Goal: Information Seeking & Learning: Learn about a topic

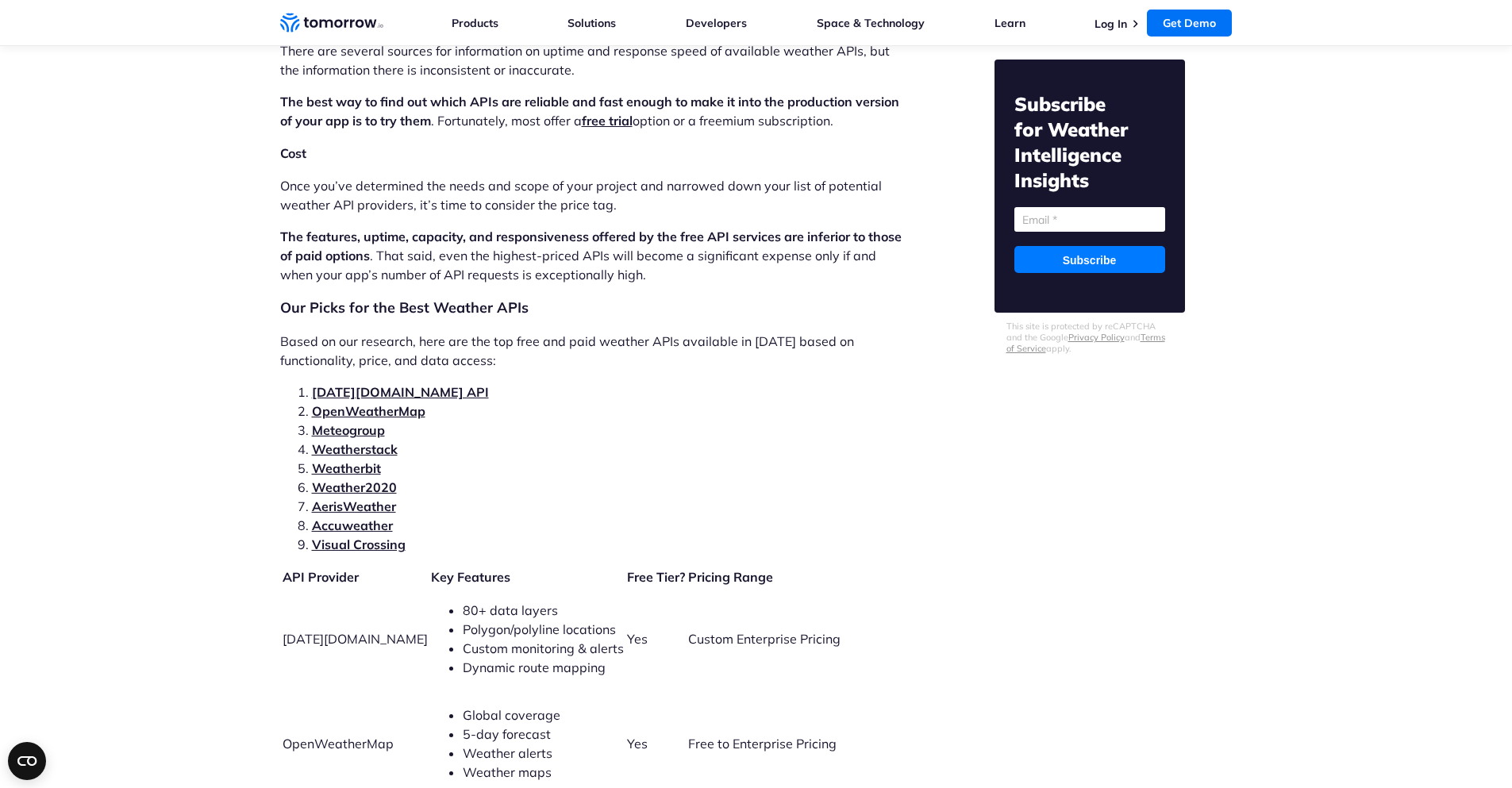
scroll to position [3141, 0]
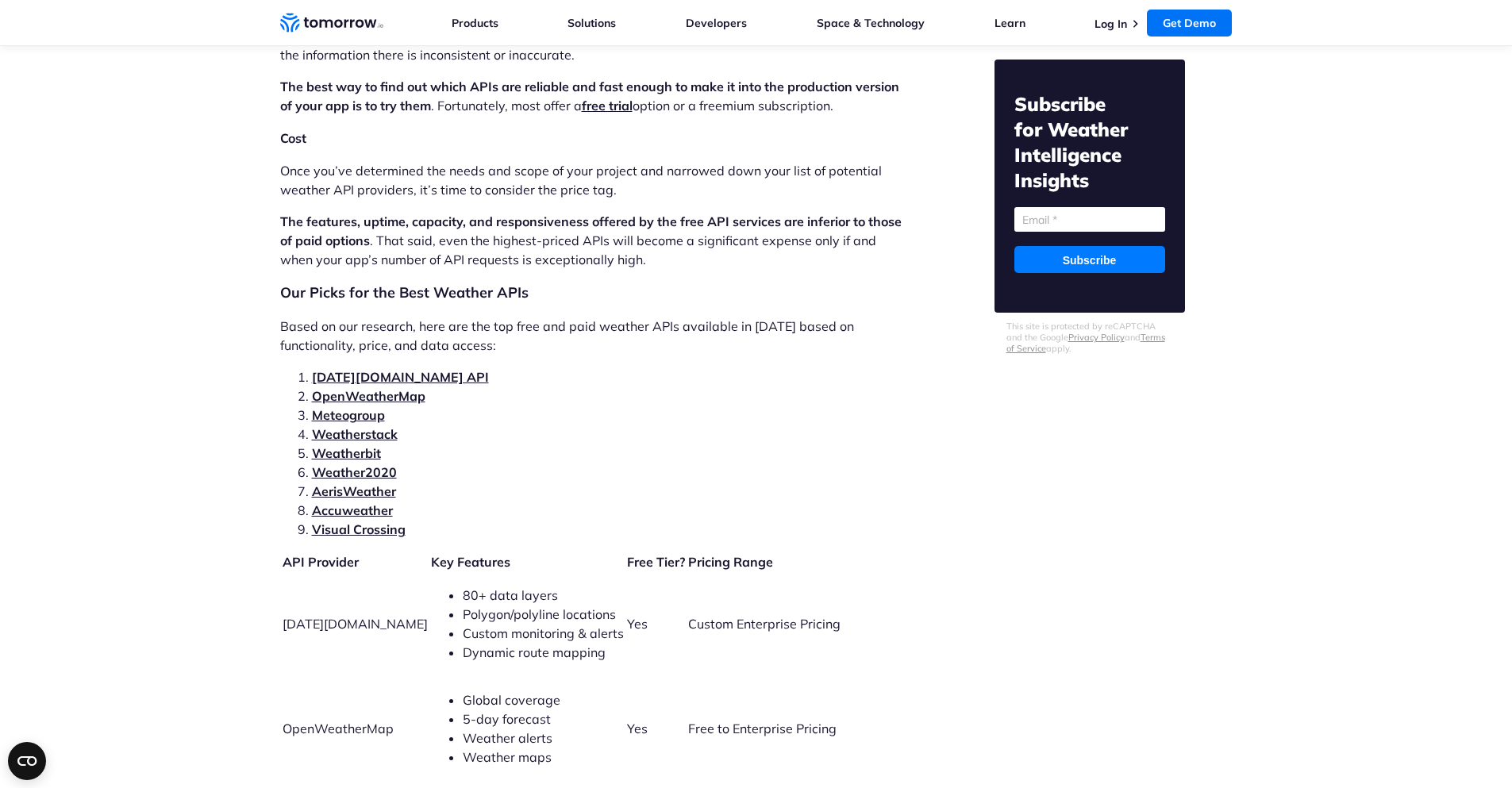
click at [360, 502] on link "Accuweather" at bounding box center [353, 510] width 81 height 16
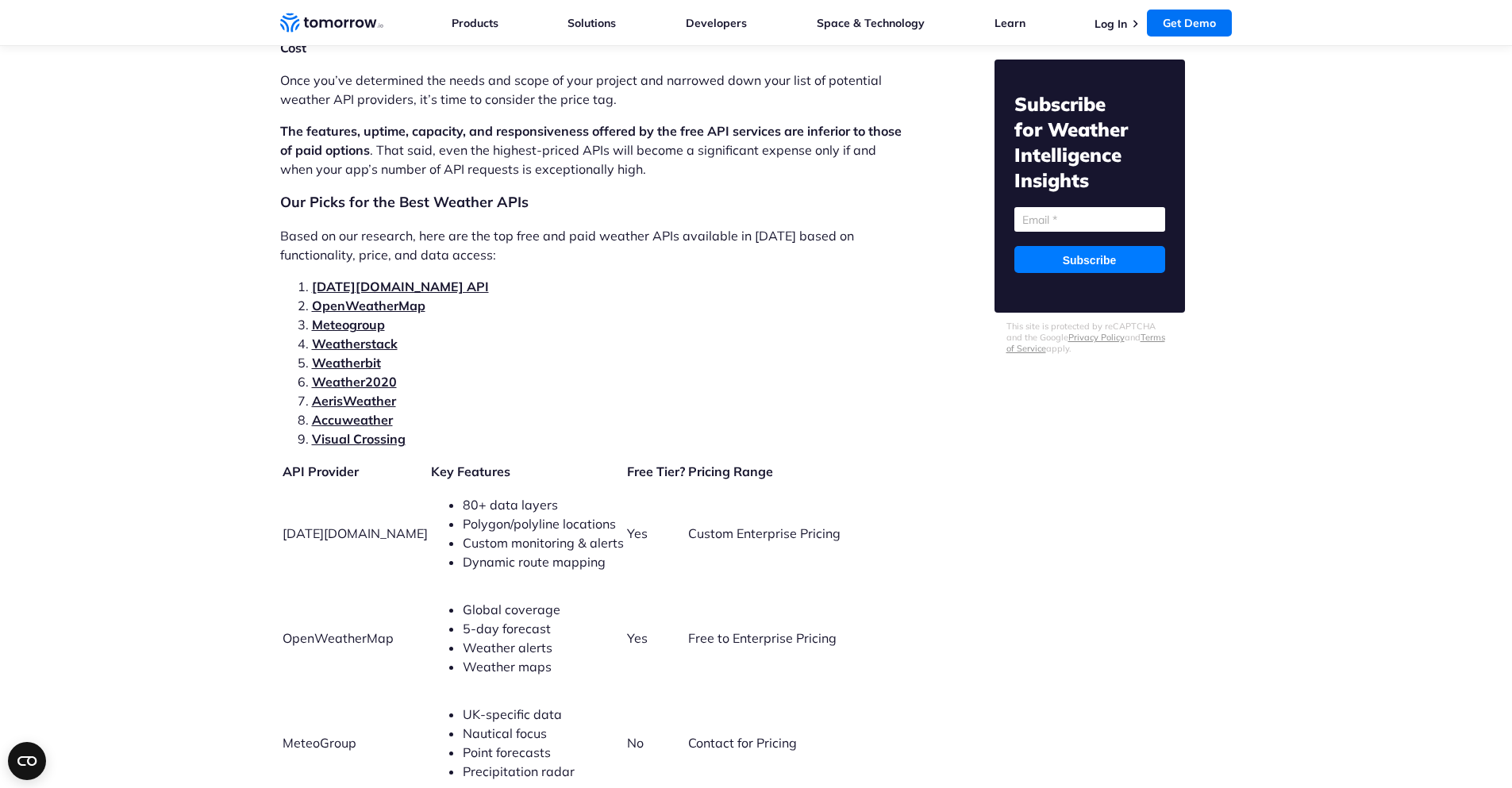
scroll to position [3237, 0]
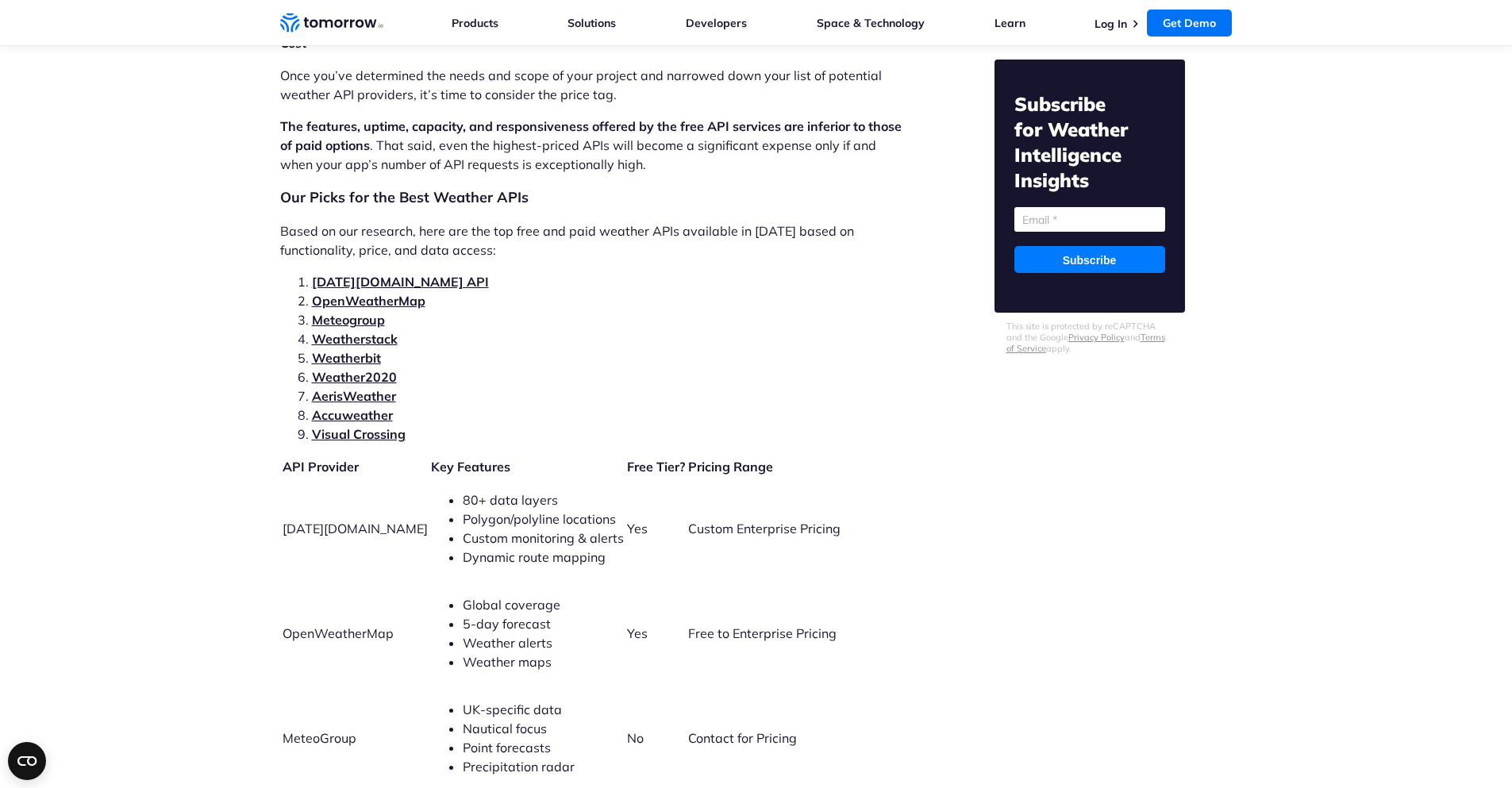
click at [379, 274] on link "[DATE][DOMAIN_NAME] API" at bounding box center [401, 282] width 177 height 16
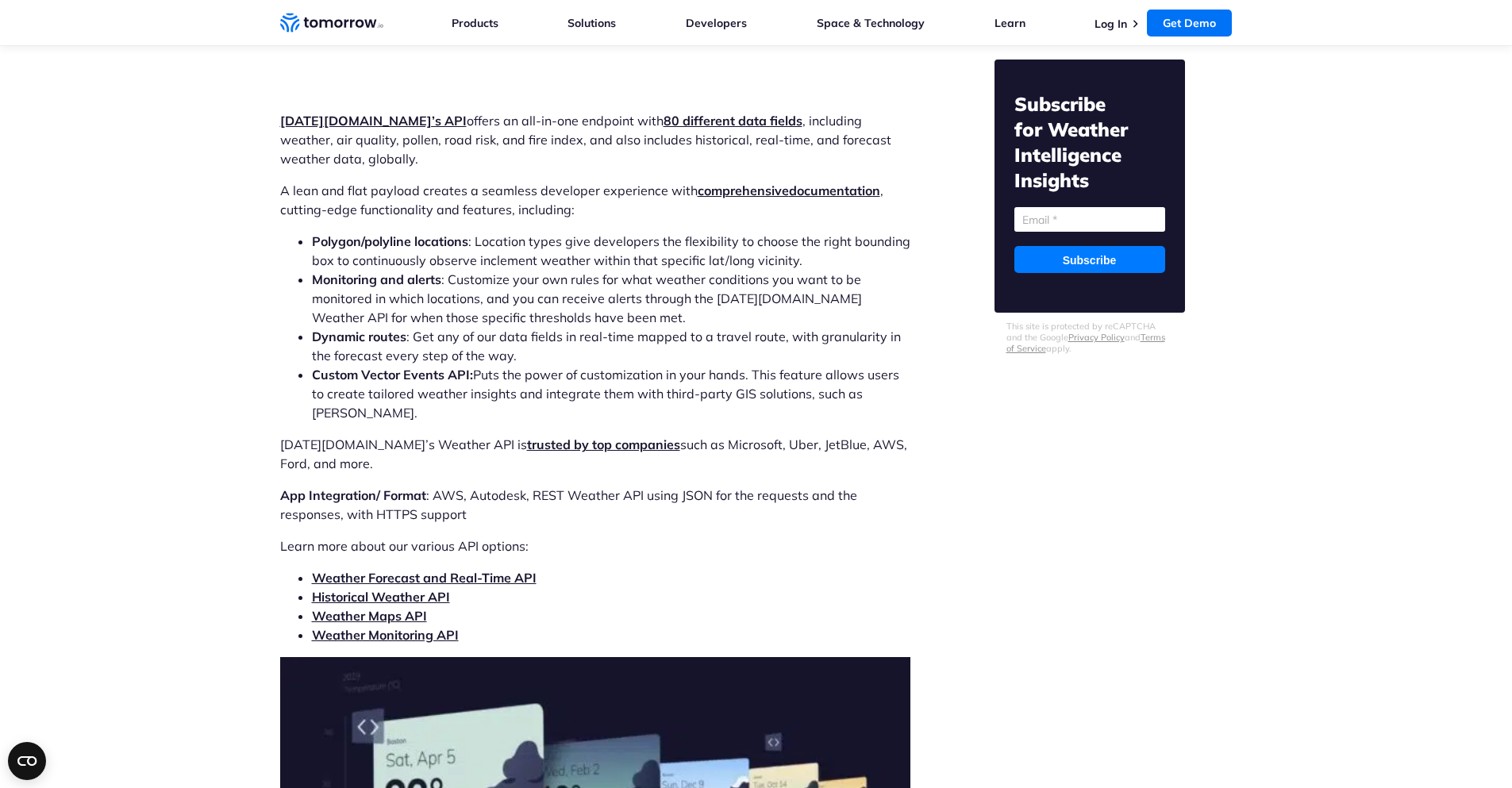
scroll to position [4891, 0]
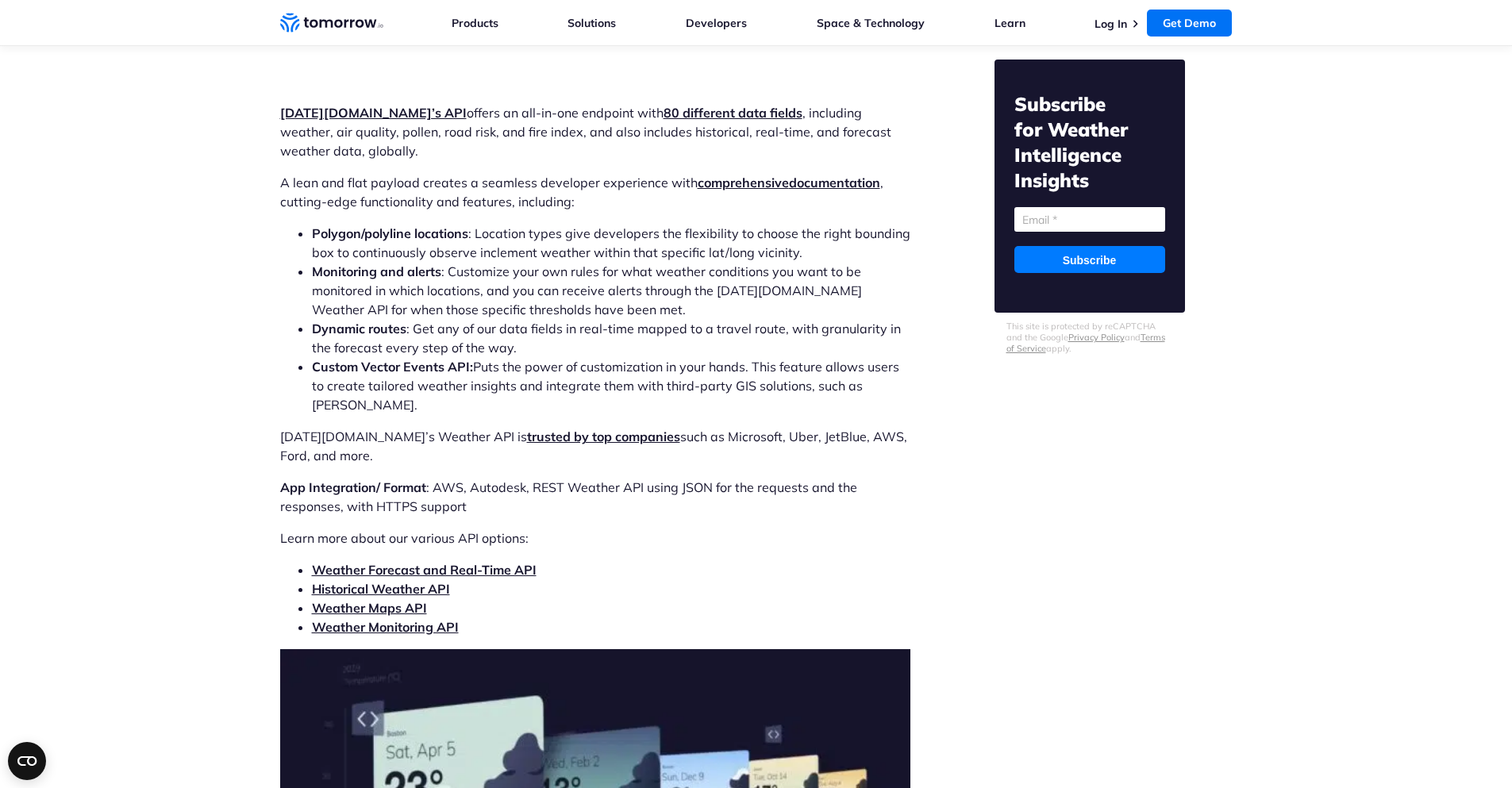
click at [404, 618] on link "Weather Monitoring API" at bounding box center [385, 627] width 147 height 16
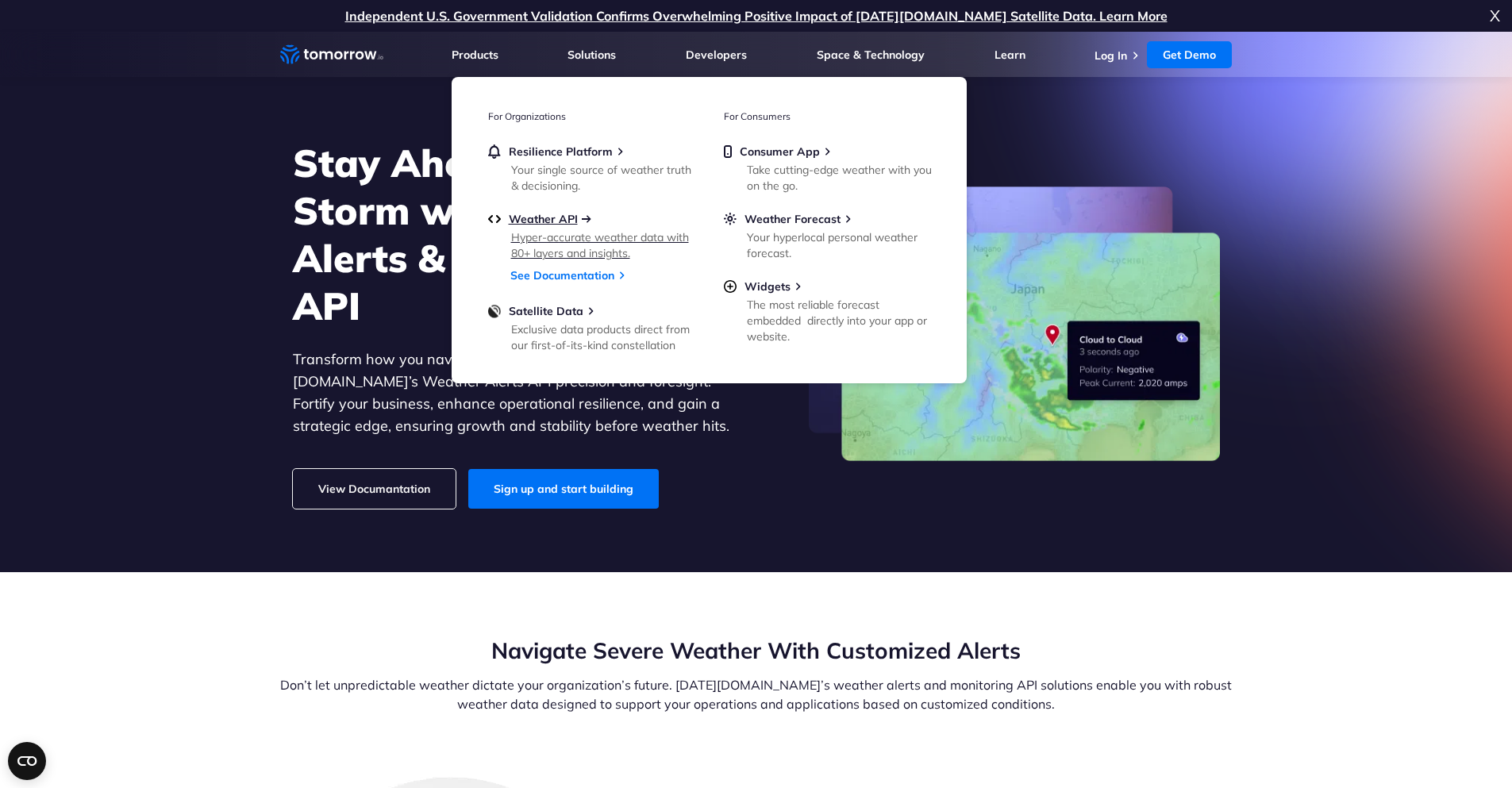
click at [562, 214] on span "Weather API" at bounding box center [543, 219] width 69 height 14
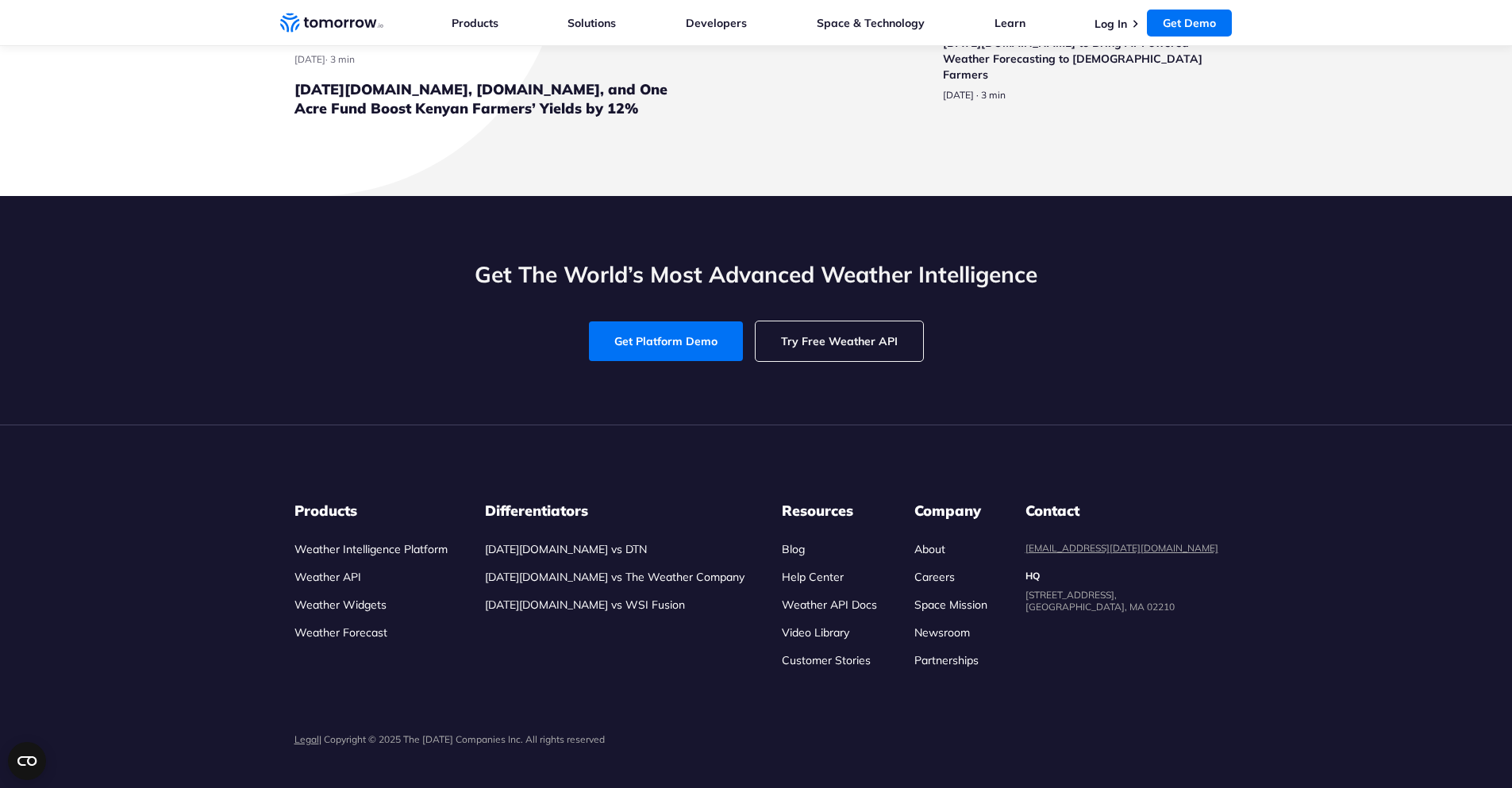
scroll to position [4760, 0]
